Goal: Task Accomplishment & Management: Complete application form

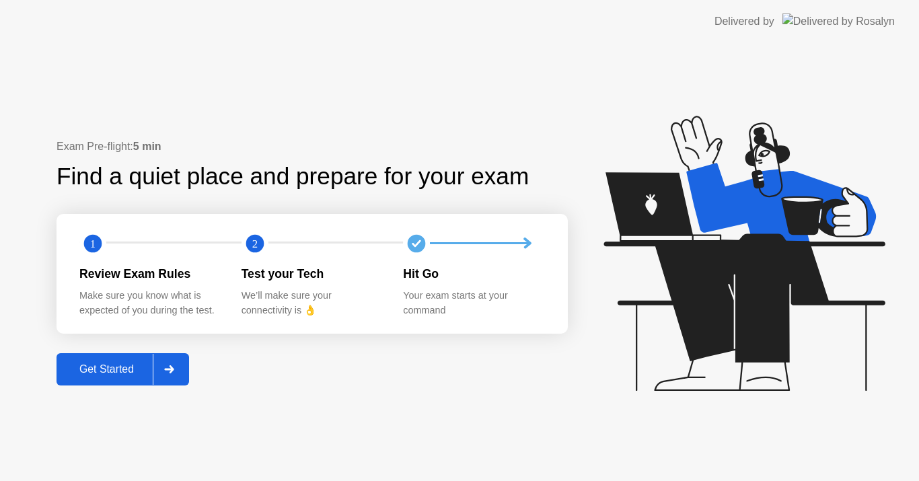
click at [182, 371] on div at bounding box center [169, 369] width 32 height 31
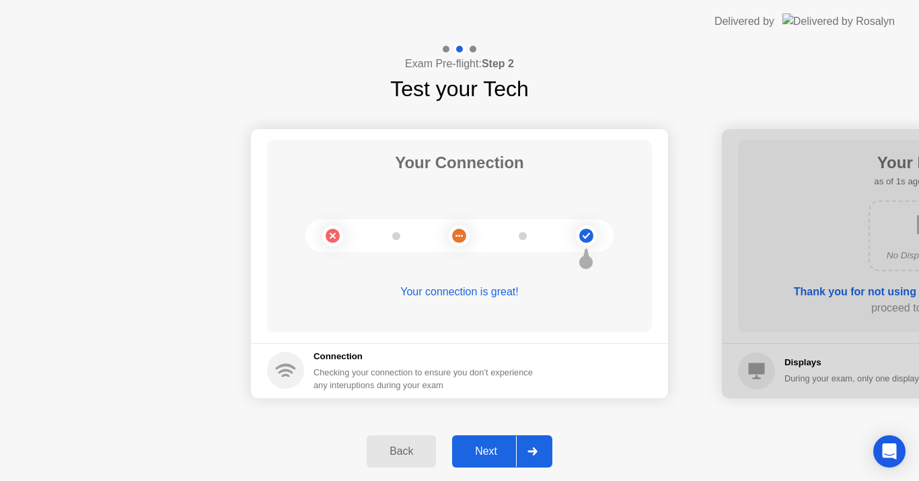
click at [477, 453] on div "Next" at bounding box center [486, 451] width 60 height 12
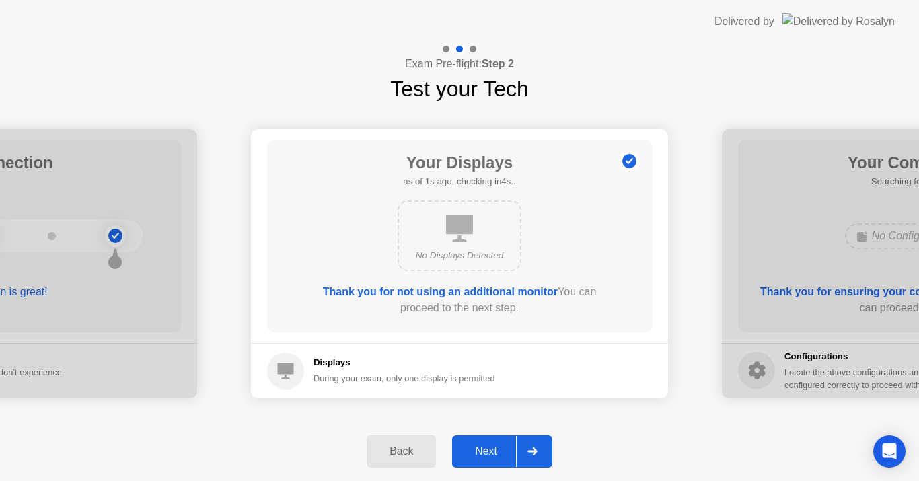
click at [477, 453] on div "Next" at bounding box center [486, 451] width 60 height 12
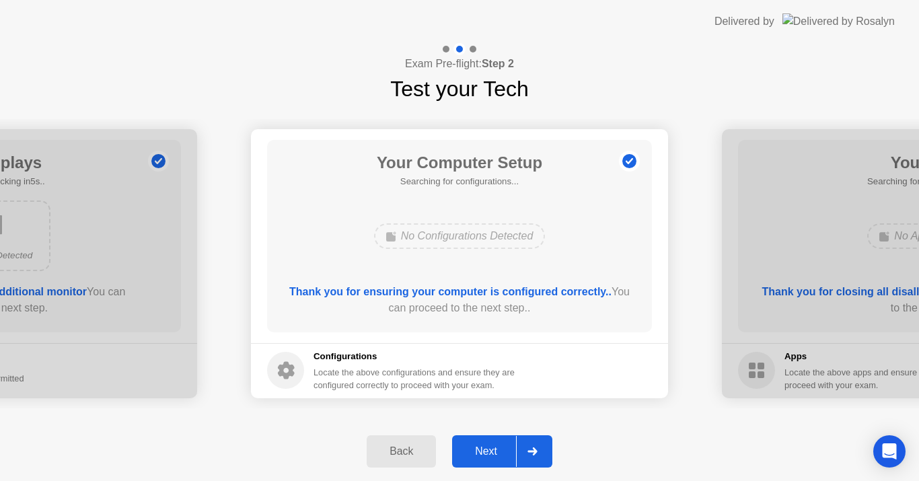
click at [477, 453] on div "Next" at bounding box center [486, 451] width 60 height 12
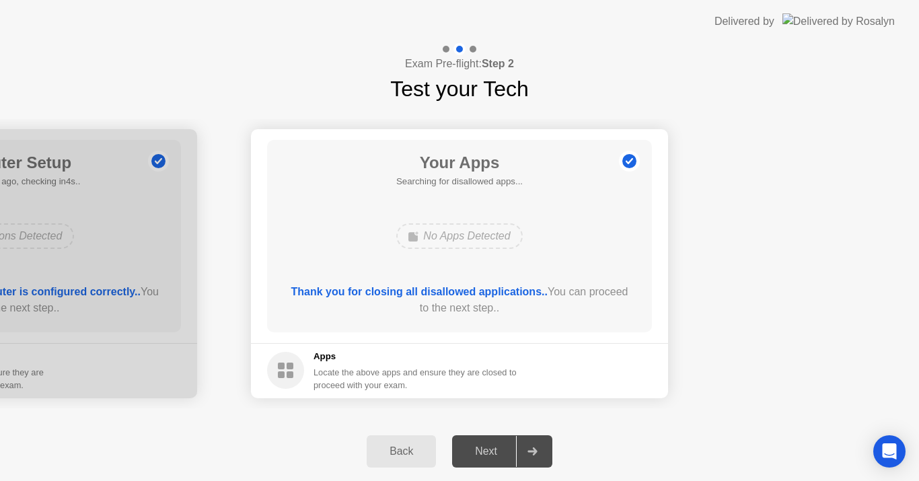
click at [477, 453] on div "Next" at bounding box center [486, 451] width 60 height 12
click at [420, 237] on div "No Apps Detected" at bounding box center [459, 236] width 126 height 26
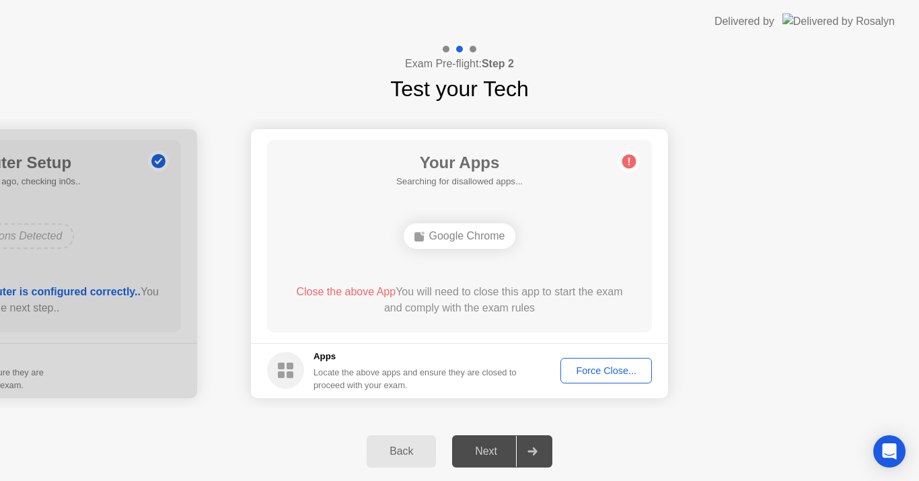
click at [593, 371] on div "Force Close..." at bounding box center [606, 370] width 82 height 11
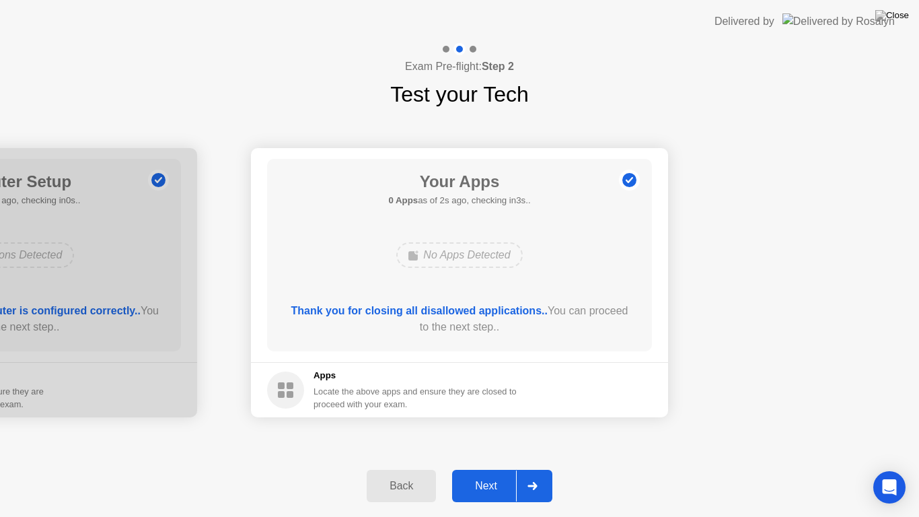
click at [481, 480] on div "Next" at bounding box center [486, 486] width 60 height 12
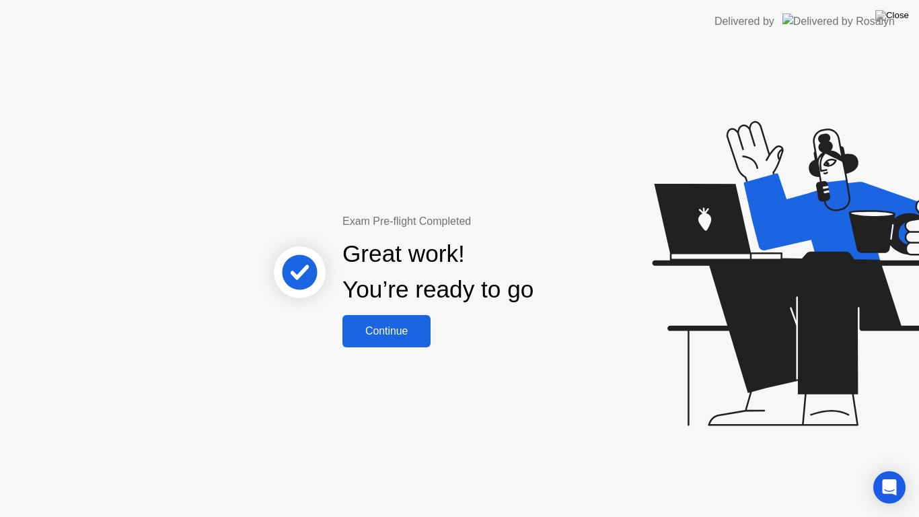
click at [404, 342] on button "Continue" at bounding box center [386, 331] width 88 height 32
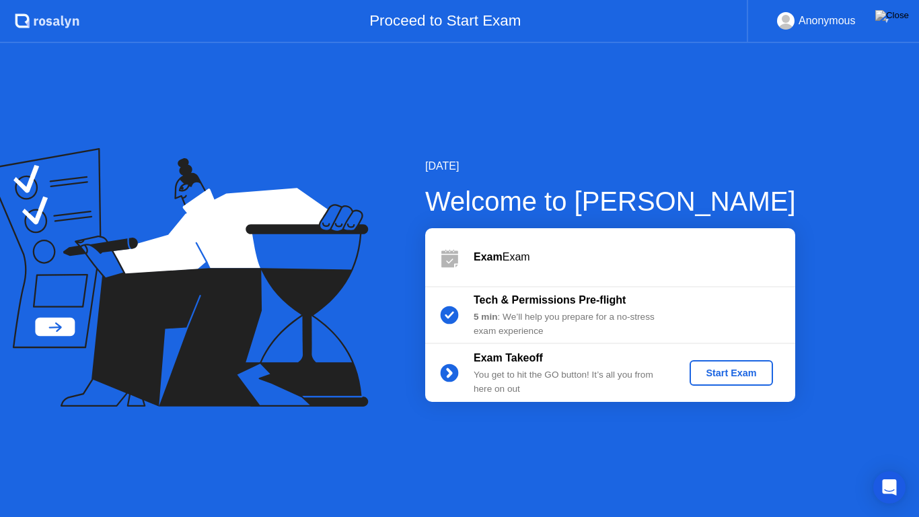
click at [757, 374] on div "Start Exam" at bounding box center [731, 372] width 72 height 11
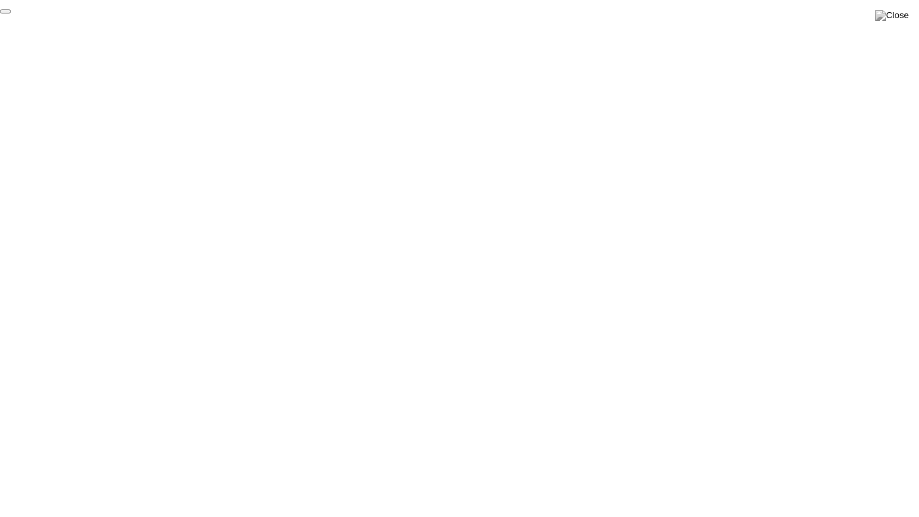
click div "End Proctoring Session"
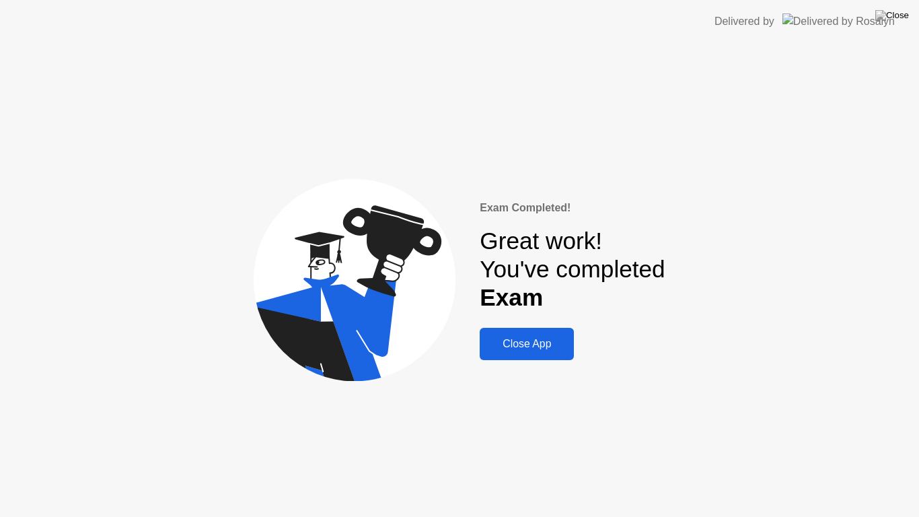
click at [496, 345] on div "Close App" at bounding box center [527, 344] width 86 height 12
